Goal: Task Accomplishment & Management: Manage account settings

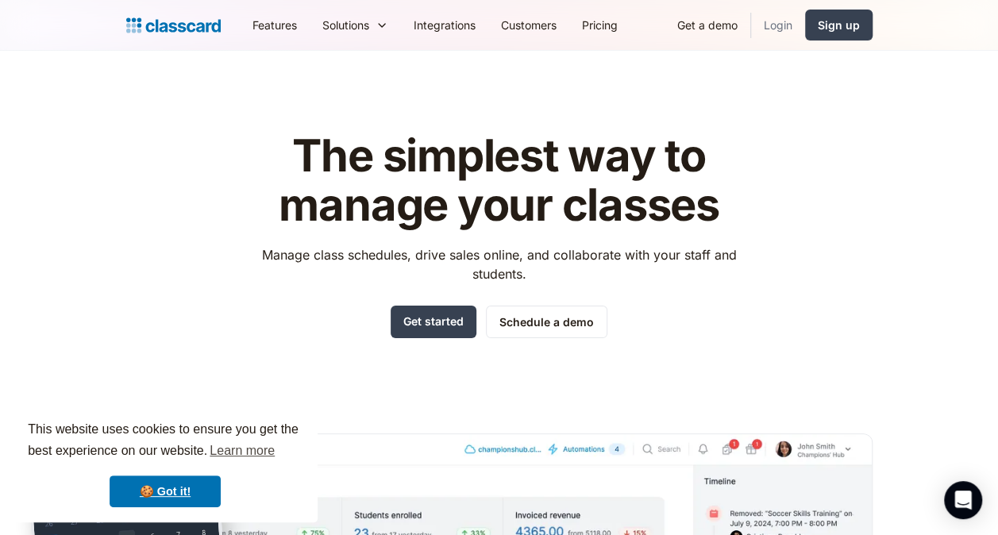
click at [792, 25] on link "Login" at bounding box center [778, 25] width 54 height 36
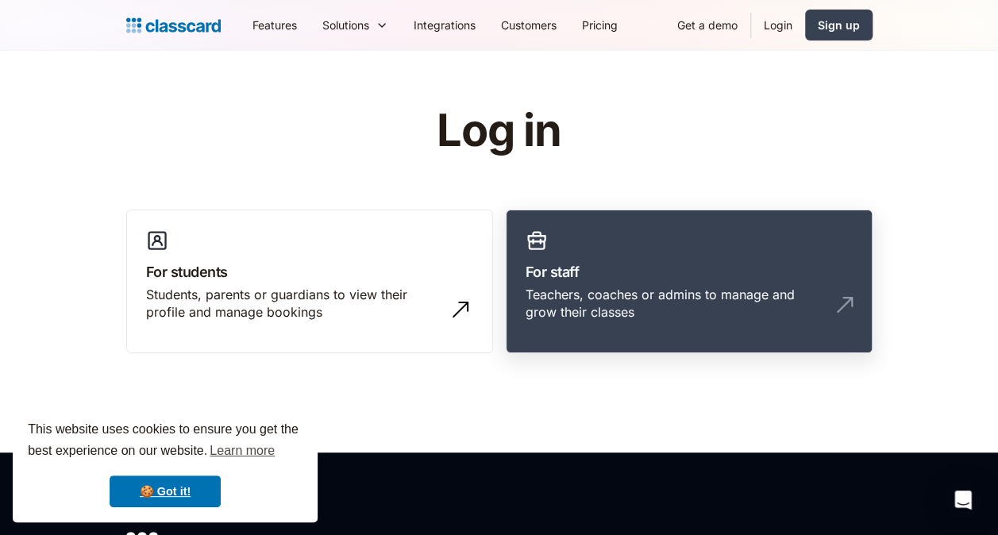
click at [610, 249] on link "For staff Teachers, coaches or admins to manage and grow their classes" at bounding box center [689, 282] width 367 height 145
